Goal: Task Accomplishment & Management: Manage account settings

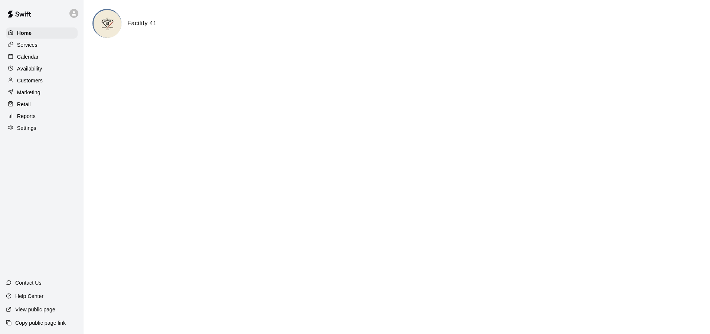
click at [28, 56] on p "Calendar" at bounding box center [28, 56] width 22 height 7
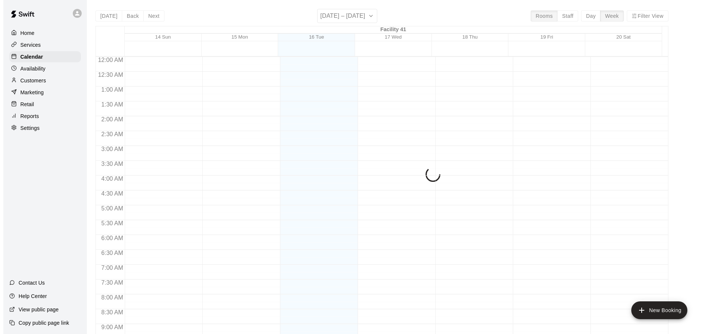
scroll to position [397, 0]
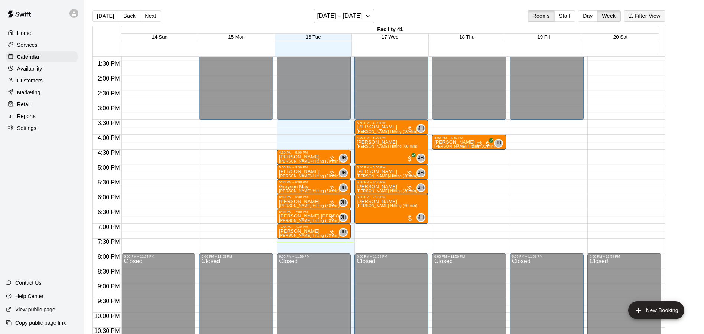
click at [664, 16] on button "Filter View" at bounding box center [645, 15] width 42 height 11
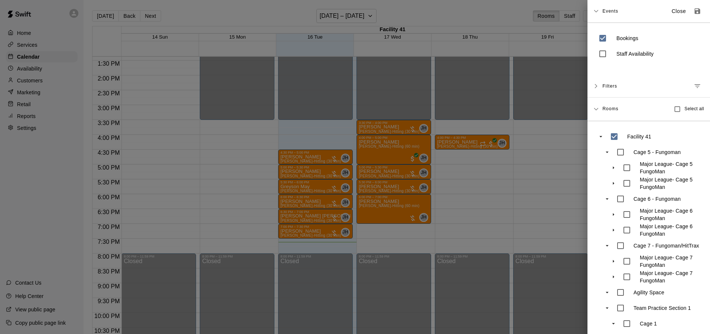
click at [600, 88] on div "Filters" at bounding box center [649, 86] width 123 height 23
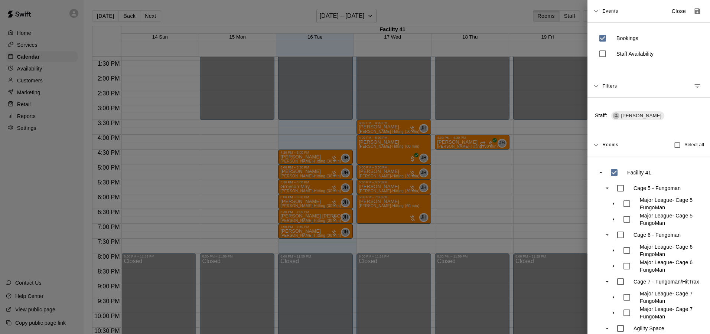
click at [612, 145] on span "Rooms" at bounding box center [610, 144] width 16 height 6
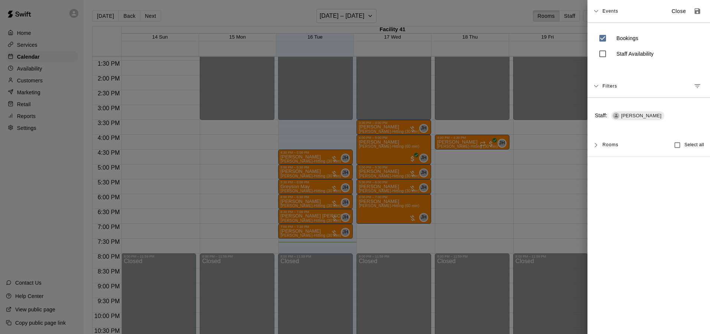
click at [612, 140] on div "Rooms" at bounding box center [610, 145] width 16 height 12
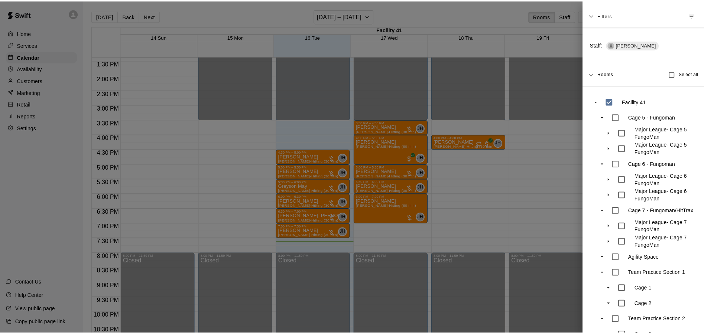
scroll to position [0, 0]
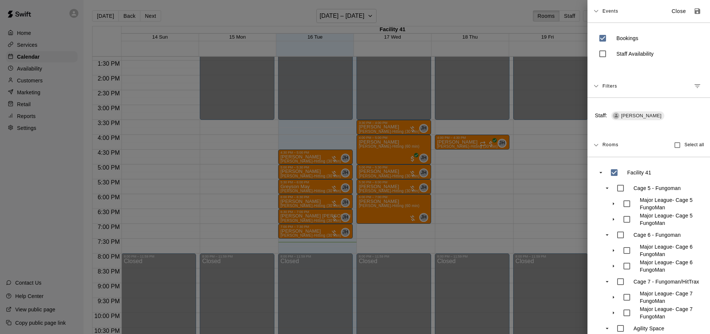
click at [601, 84] on div "Filters" at bounding box center [649, 86] width 123 height 23
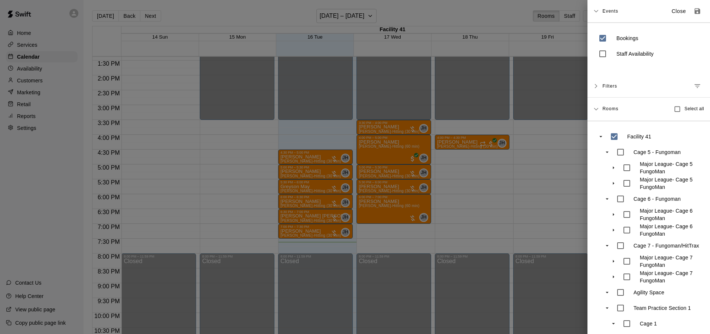
click at [594, 88] on icon at bounding box center [595, 86] width 5 height 5
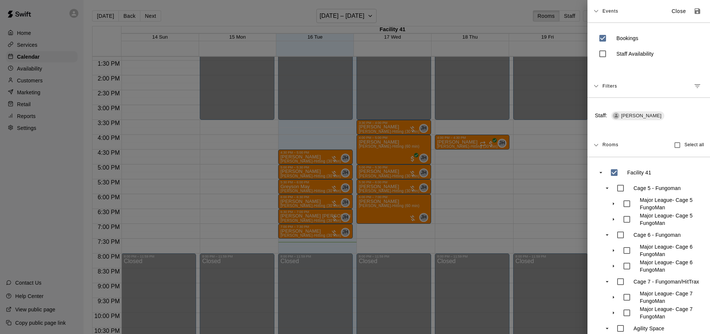
click at [627, 115] on span "[PERSON_NAME]" at bounding box center [641, 116] width 46 height 7
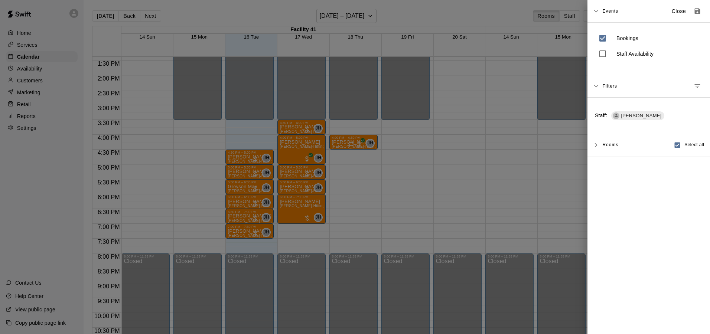
click at [601, 144] on div "Rooms Select all" at bounding box center [649, 145] width 123 height 23
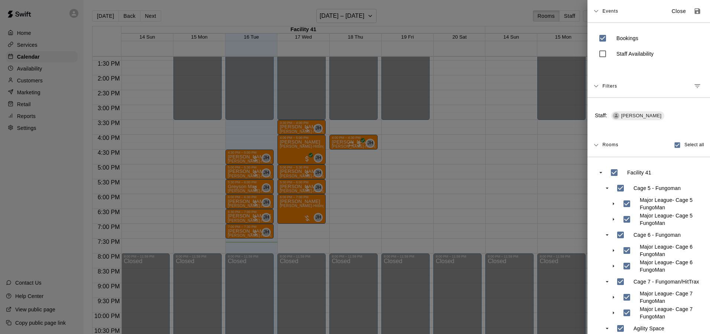
click at [596, 10] on icon at bounding box center [595, 11] width 5 height 5
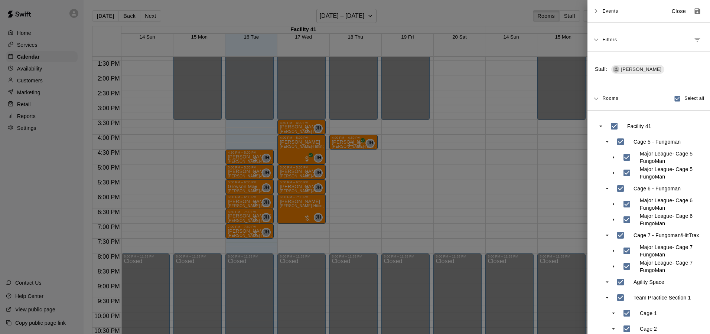
click at [597, 40] on icon at bounding box center [596, 40] width 4 height 3
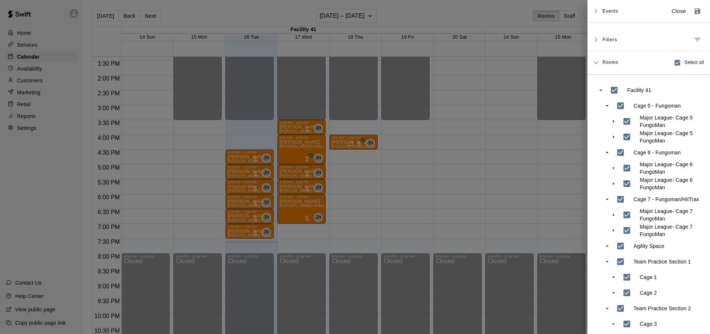
click at [599, 9] on icon at bounding box center [595, 11] width 5 height 5
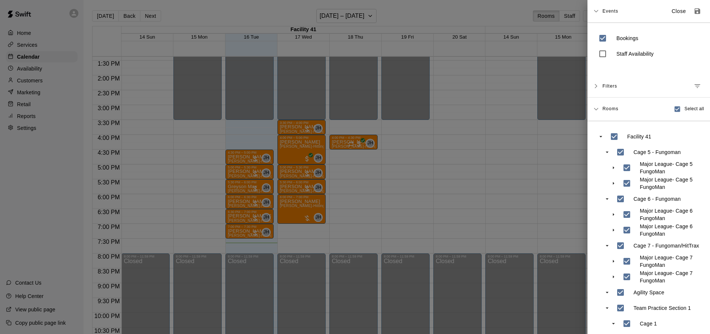
click at [622, 73] on div "Events Close Bookings Staff Availability Filters Staff: [PERSON_NAME] Rooms Sel…" at bounding box center [649, 167] width 123 height 334
click at [599, 108] on div "Rooms Select all" at bounding box center [649, 109] width 123 height 23
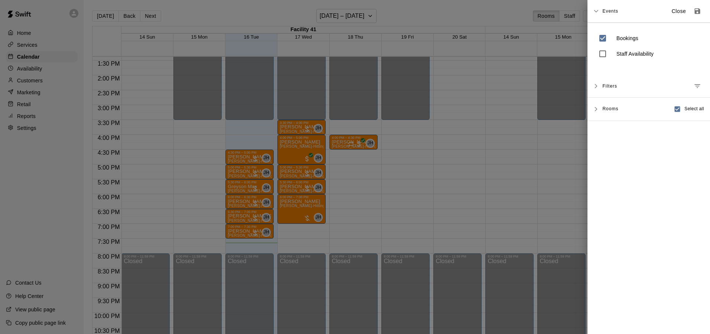
click at [593, 86] on div "Filters" at bounding box center [649, 86] width 123 height 23
click at [461, 103] on div at bounding box center [355, 167] width 710 height 334
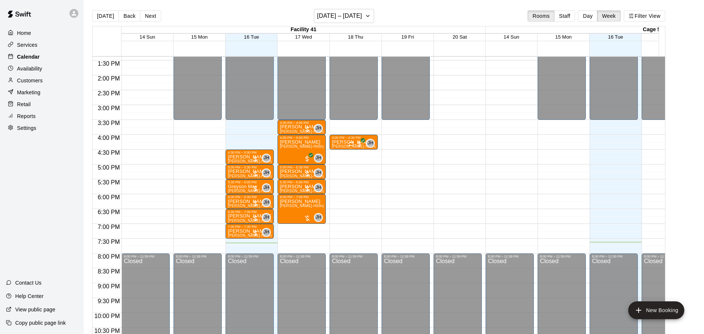
click at [30, 61] on p "Calendar" at bounding box center [28, 56] width 23 height 7
click at [646, 13] on button "Filter View" at bounding box center [645, 15] width 42 height 11
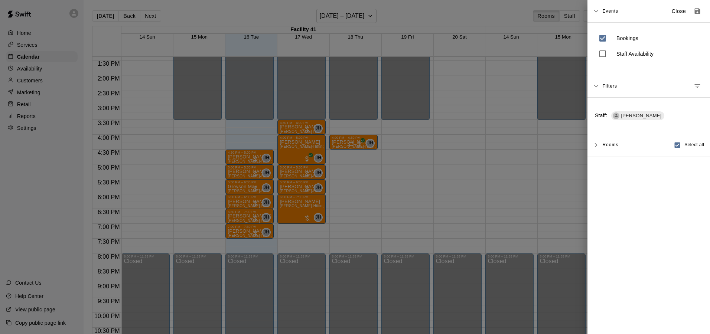
click at [625, 22] on div "Events Close" at bounding box center [649, 11] width 123 height 23
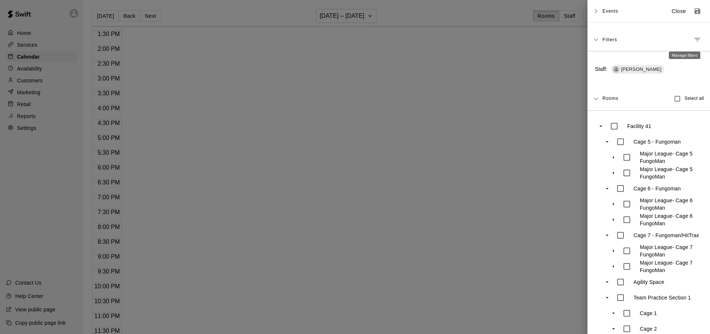
click at [694, 39] on icon "Manage filters" at bounding box center [697, 39] width 7 height 7
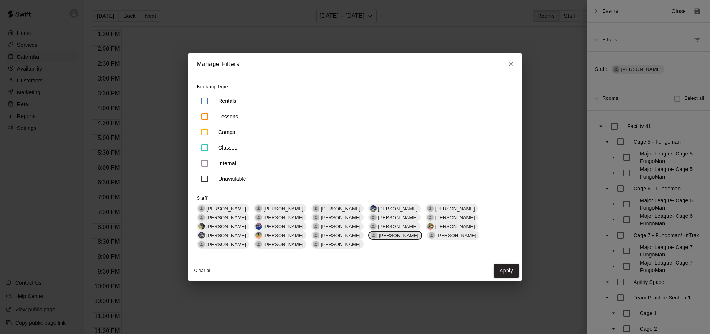
click at [422, 233] on span "[PERSON_NAME]" at bounding box center [399, 236] width 46 height 6
click at [498, 269] on button "Apply" at bounding box center [507, 271] width 26 height 14
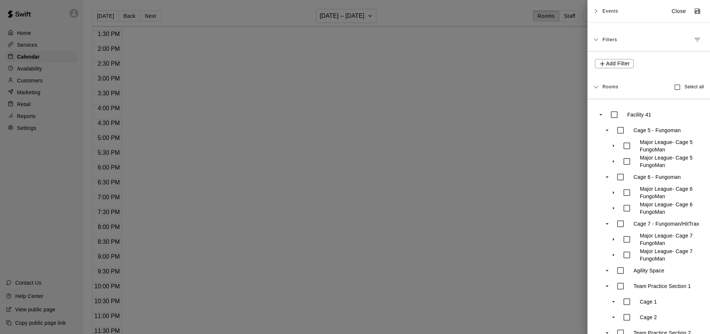
click at [364, 186] on div at bounding box center [355, 167] width 710 height 334
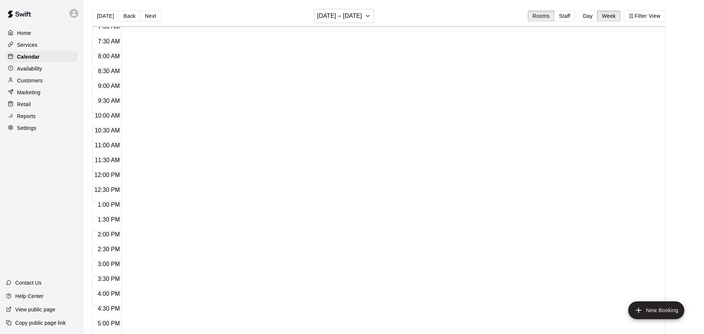
click at [38, 159] on div "Home Services Calendar Availability Customers Marketing Retail Reports Settings…" at bounding box center [42, 167] width 84 height 334
click at [664, 21] on button "Filter View" at bounding box center [645, 15] width 42 height 11
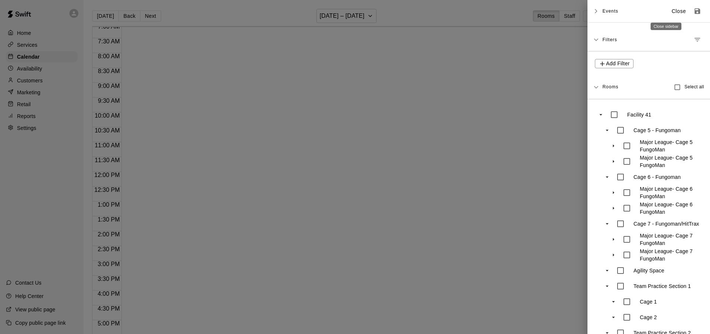
click at [667, 2] on div "Events Close" at bounding box center [649, 11] width 123 height 23
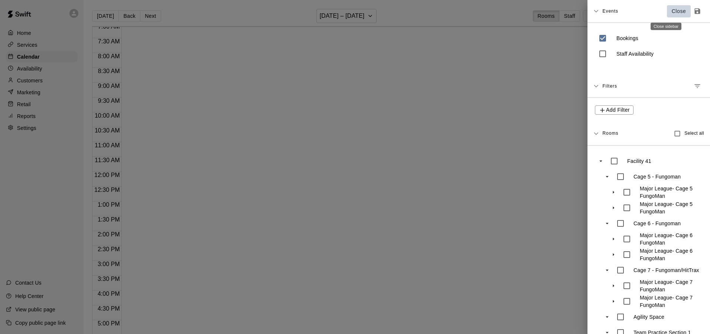
click at [672, 10] on p "Close" at bounding box center [679, 11] width 14 height 8
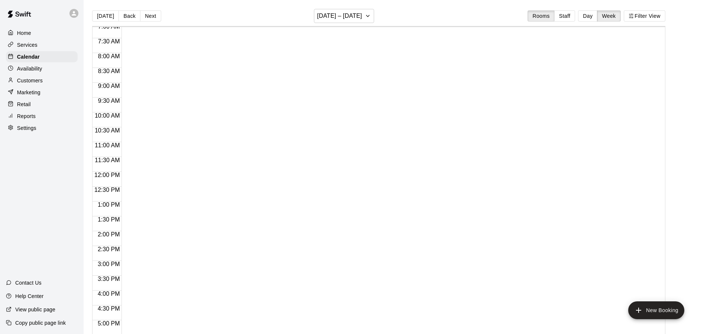
click at [74, 19] on div at bounding box center [76, 13] width 16 height 15
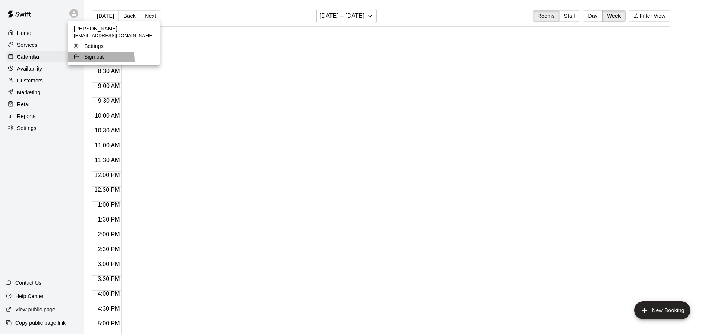
click at [90, 61] on li "Sign out" at bounding box center [114, 57] width 92 height 10
